Goal: Task Accomplishment & Management: Complete application form

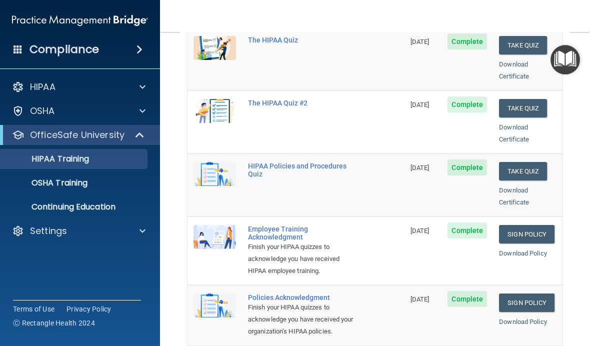
scroll to position [191, 0]
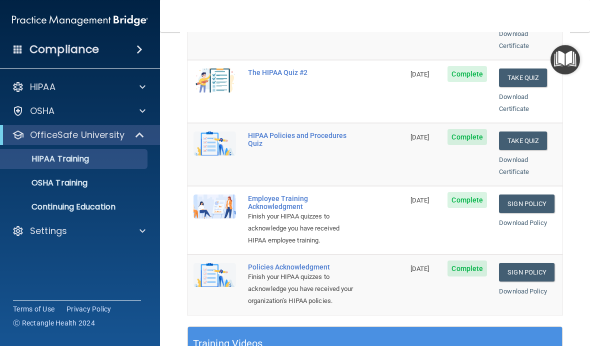
click at [538, 195] on link "Sign Policy" at bounding box center [527, 204] width 56 height 19
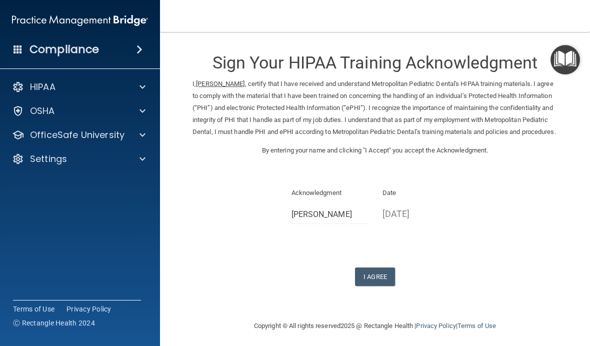
click at [379, 281] on button "I Agree" at bounding box center [375, 277] width 40 height 19
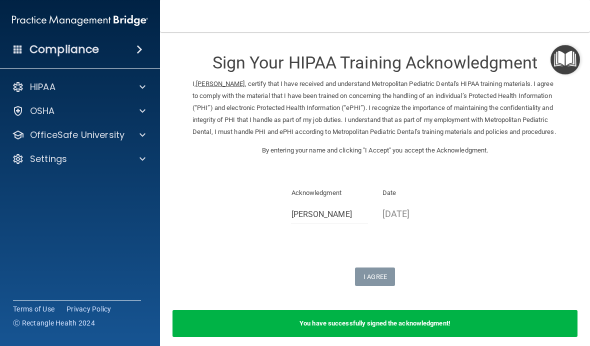
click at [60, 136] on p "OfficeSafe University" at bounding box center [77, 135] width 95 height 12
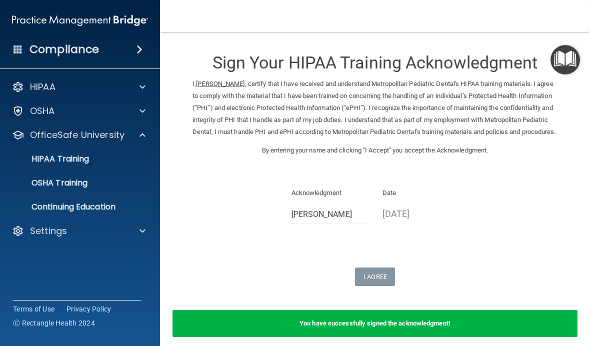
click at [57, 165] on link "HIPAA Training" at bounding box center [69, 159] width 158 height 20
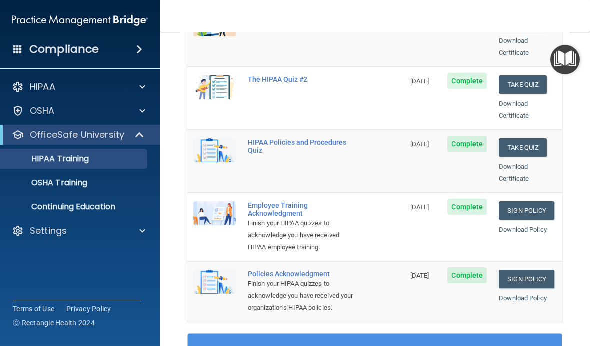
scroll to position [187, 0]
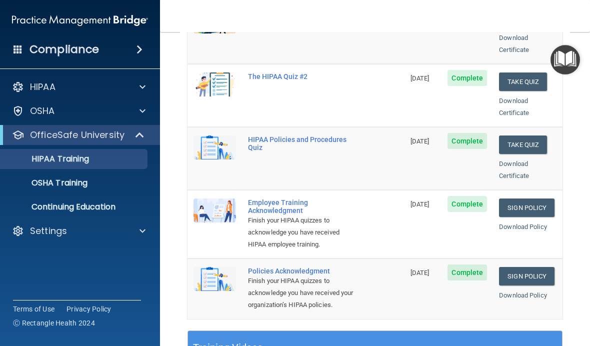
click at [531, 267] on link "Sign Policy" at bounding box center [527, 276] width 56 height 19
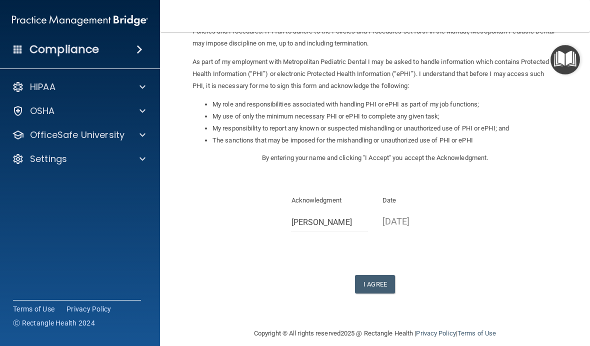
scroll to position [101, 0]
click at [382, 275] on button "I Agree" at bounding box center [375, 284] width 40 height 19
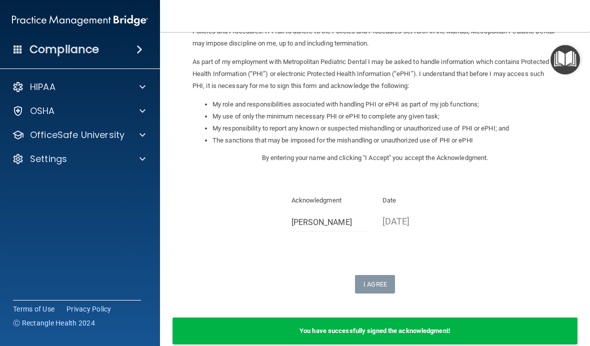
click at [38, 84] on p "HIPAA" at bounding box center [43, 87] width 26 height 12
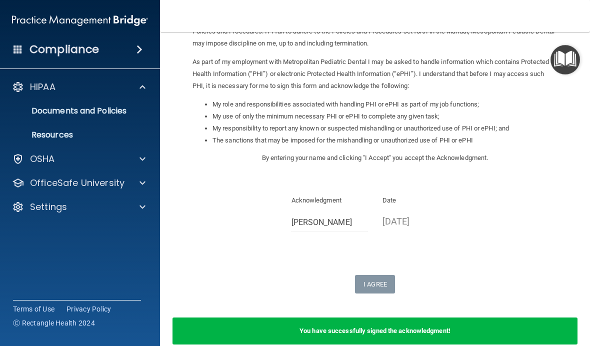
click at [142, 88] on span at bounding box center [143, 87] width 6 height 12
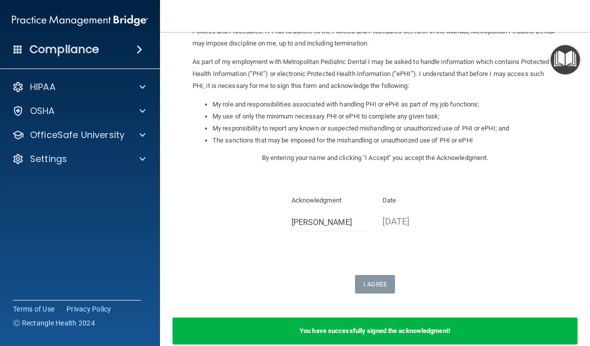
click at [143, 134] on span at bounding box center [143, 135] width 6 height 12
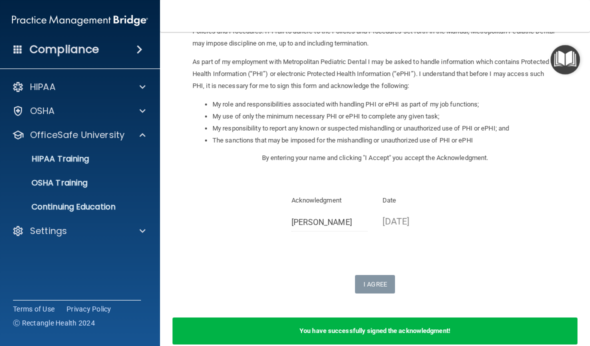
click at [56, 187] on p "OSHA Training" at bounding box center [47, 183] width 81 height 10
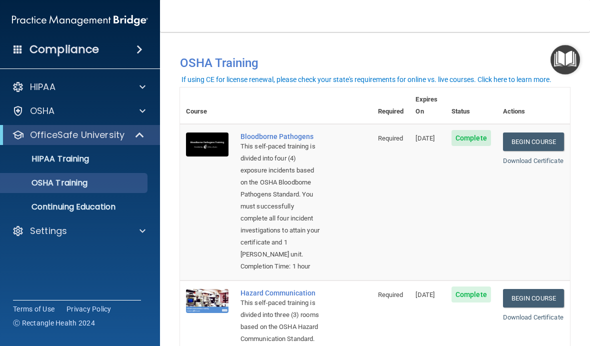
click at [535, 133] on link "Begin Course" at bounding box center [533, 142] width 61 height 19
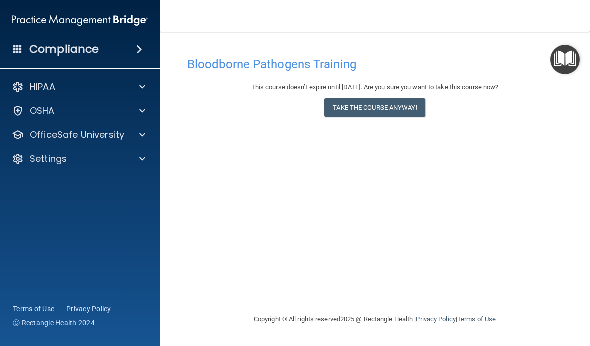
click at [366, 107] on button "Take the course anyway!" at bounding box center [375, 108] width 101 height 19
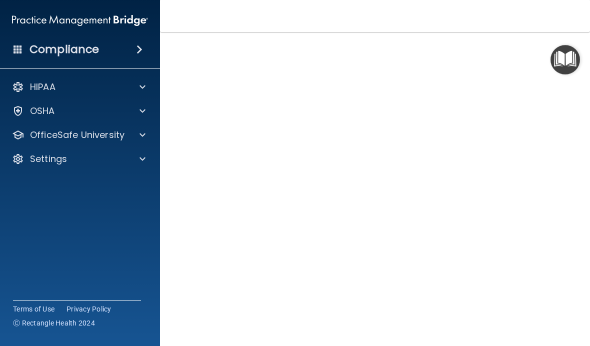
scroll to position [52, 0]
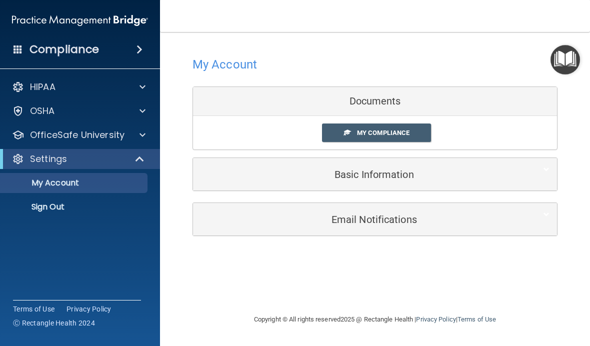
click at [357, 135] on span "My Compliance" at bounding box center [383, 133] width 53 height 8
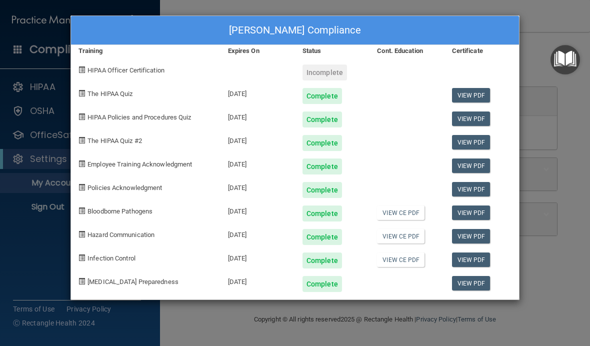
click at [40, 247] on div "Laura Vang's Compliance Training Expires On Status Cont. Education Certificate …" at bounding box center [295, 173] width 590 height 346
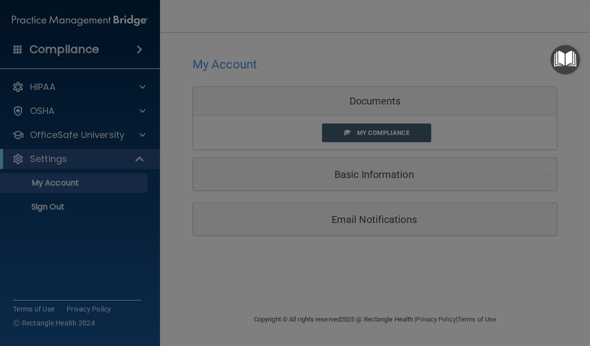
click at [28, 232] on div at bounding box center [295, 173] width 590 height 346
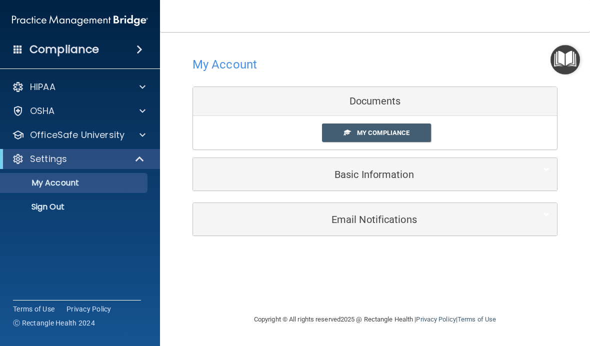
click at [59, 136] on p "OfficeSafe University" at bounding box center [77, 135] width 95 height 12
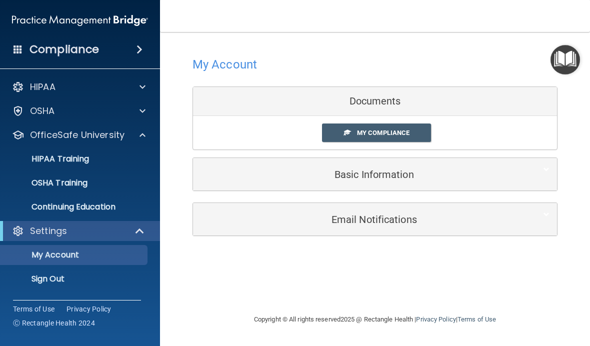
click at [51, 178] on p "OSHA Training" at bounding box center [47, 183] width 81 height 10
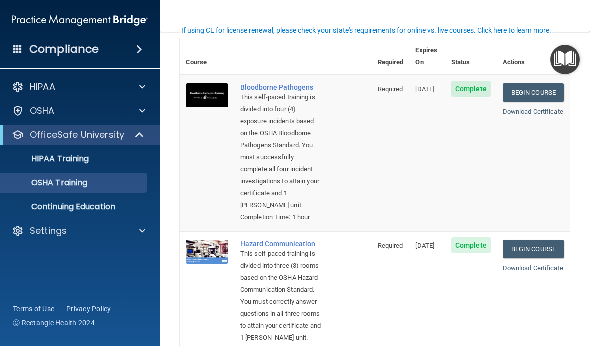
scroll to position [54, 0]
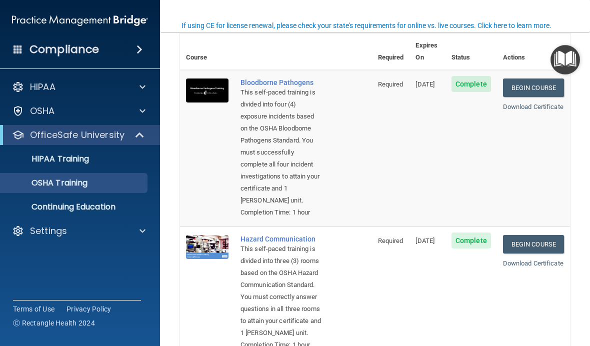
click at [539, 103] on link "Download Certificate" at bounding box center [533, 107] width 61 height 8
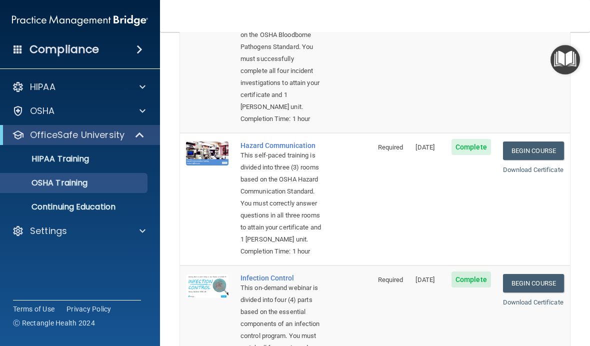
scroll to position [151, 0]
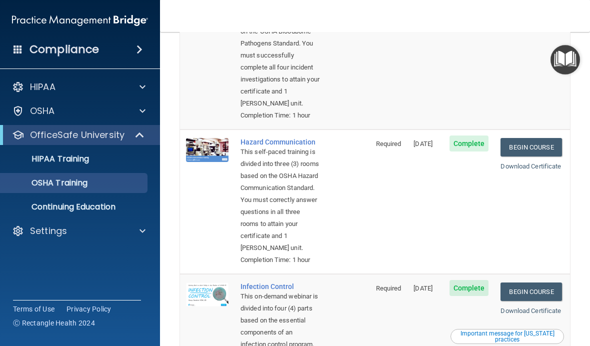
click at [543, 157] on link "Begin Course" at bounding box center [531, 147] width 61 height 19
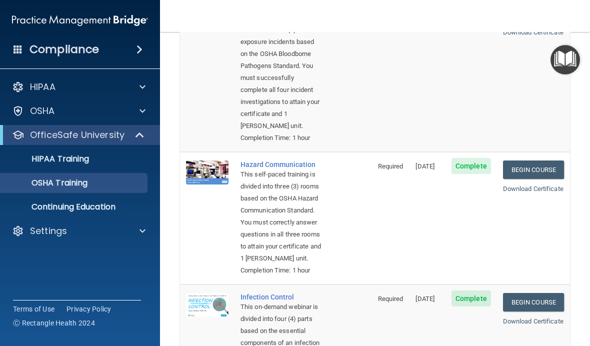
scroll to position [134, 0]
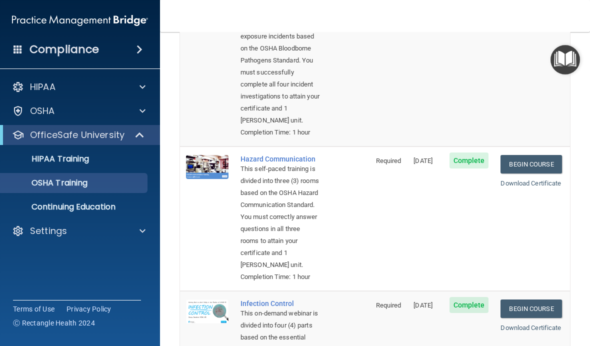
click at [526, 174] on link "Begin Course" at bounding box center [531, 164] width 61 height 19
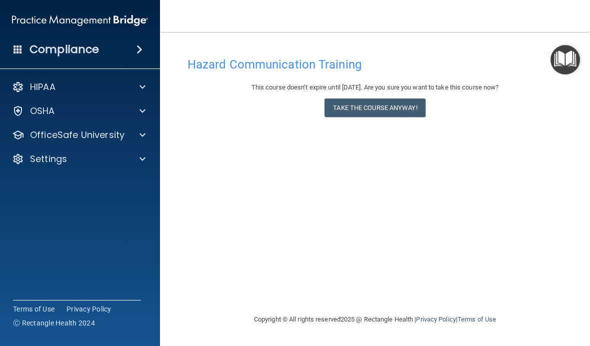
click at [335, 109] on button "Take the course anyway!" at bounding box center [375, 108] width 101 height 19
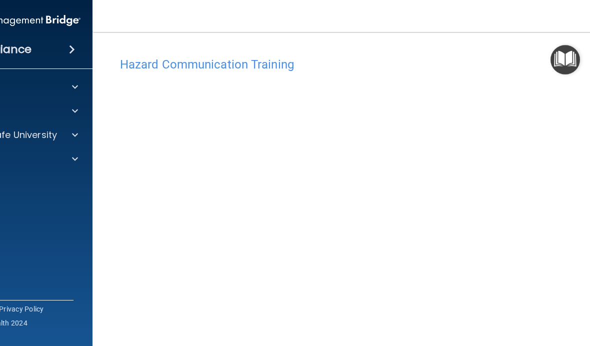
click at [564, 59] on img "Open Resource Center" at bounding box center [566, 60] width 30 height 30
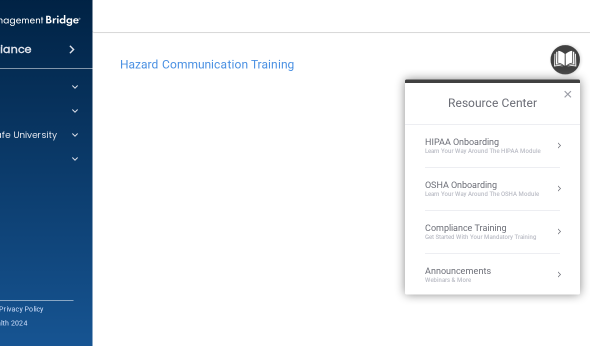
click at [570, 101] on button "×" at bounding box center [568, 94] width 10 height 16
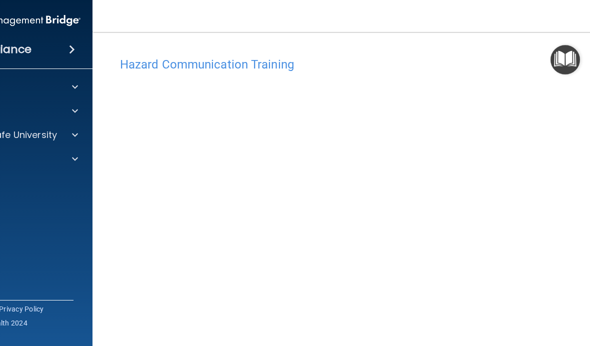
click at [52, 202] on accordion "HIPAA Documents and Policies Report an Incident Business Associates Emergency P…" at bounding box center [12, 145] width 161 height 144
click at [52, 217] on div "Compliance HIPAA Documents and Policies Report an Incident Business Associates …" at bounding box center [12, 173] width 160 height 346
